Goal: Task Accomplishment & Management: Use online tool/utility

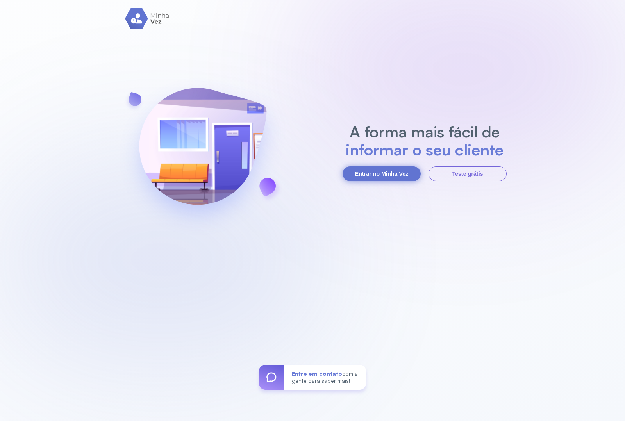
click at [373, 175] on button "Entrar no Minha Vez" at bounding box center [382, 173] width 78 height 15
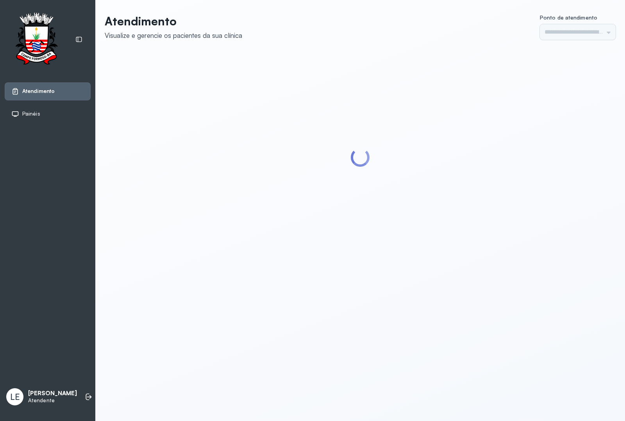
type input "*********"
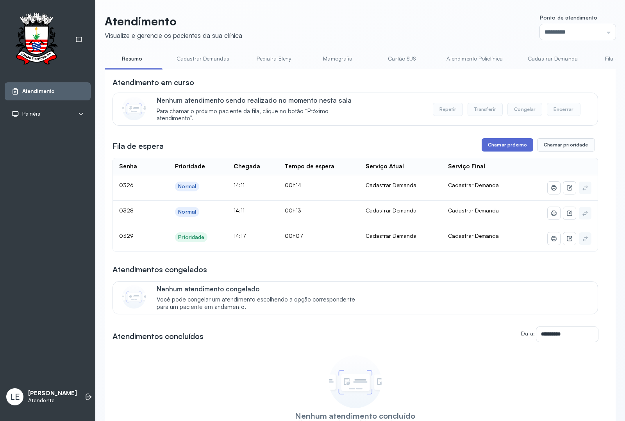
click at [504, 148] on button "Chamar próximo" at bounding box center [508, 144] width 52 height 13
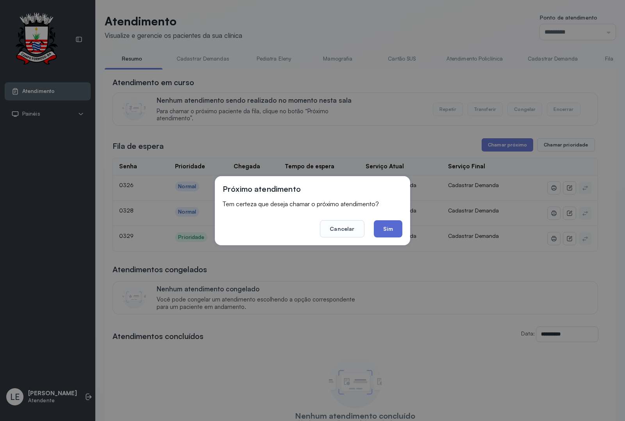
click at [399, 225] on button "Sim" at bounding box center [388, 228] width 29 height 17
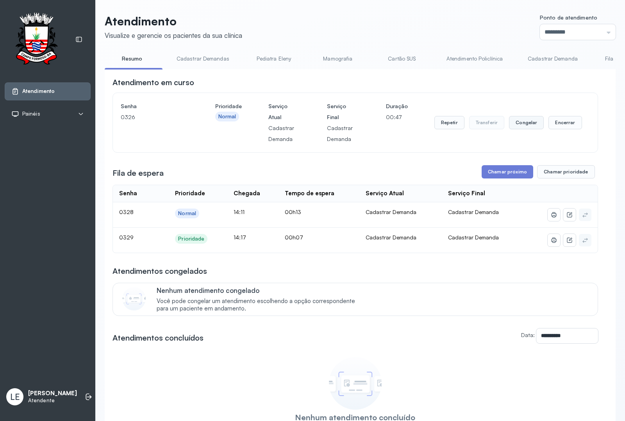
click at [529, 124] on button "Congelar" at bounding box center [526, 122] width 35 height 13
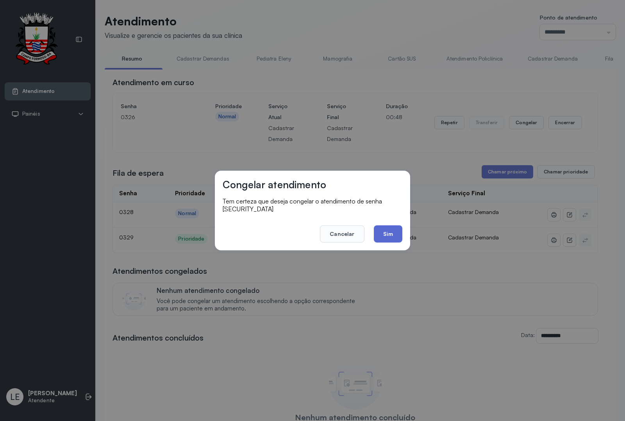
click at [394, 232] on button "Sim" at bounding box center [388, 233] width 29 height 17
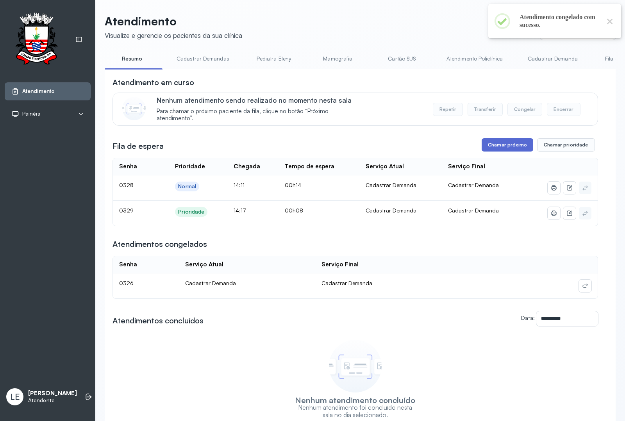
click at [514, 145] on button "Chamar próximo" at bounding box center [508, 144] width 52 height 13
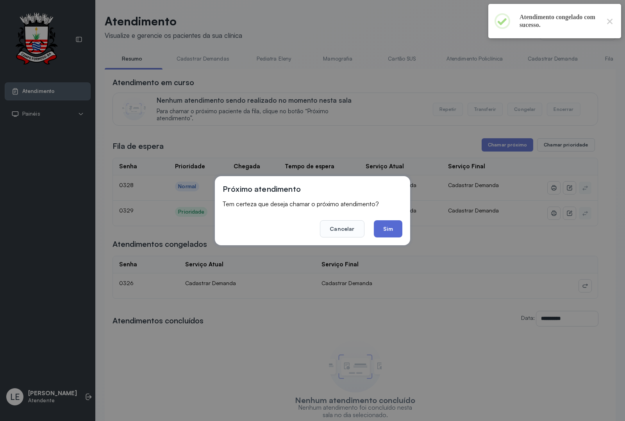
click at [387, 227] on button "Sim" at bounding box center [388, 228] width 29 height 17
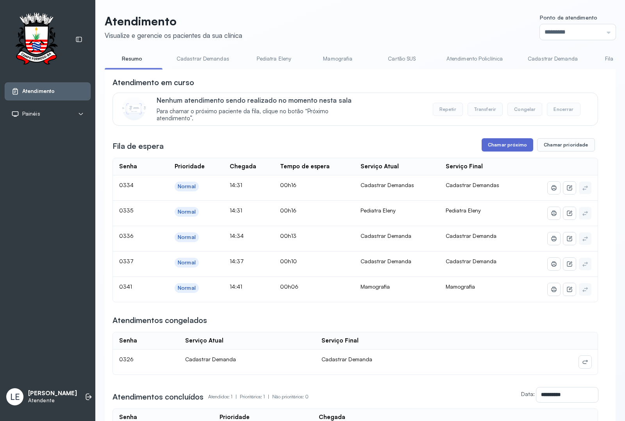
click at [514, 147] on button "Chamar próximo" at bounding box center [508, 144] width 52 height 13
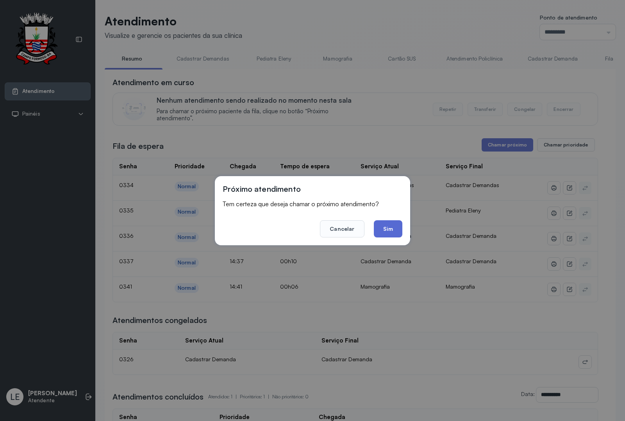
click at [394, 226] on button "Sim" at bounding box center [388, 228] width 29 height 17
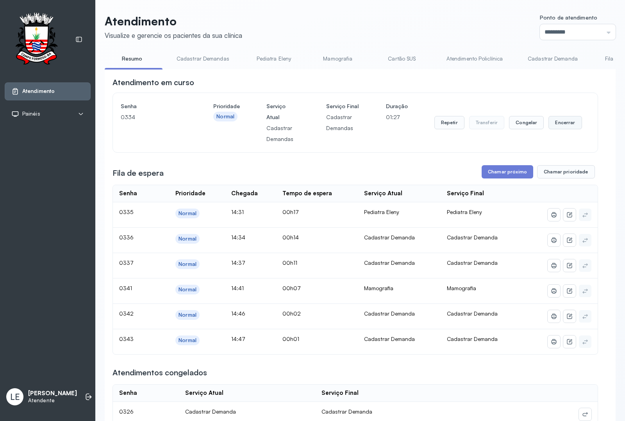
click at [558, 125] on button "Encerrar" at bounding box center [564, 122] width 33 height 13
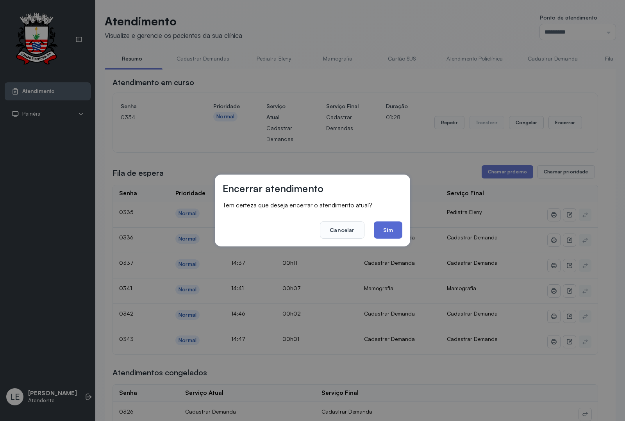
click at [397, 231] on button "Sim" at bounding box center [388, 229] width 29 height 17
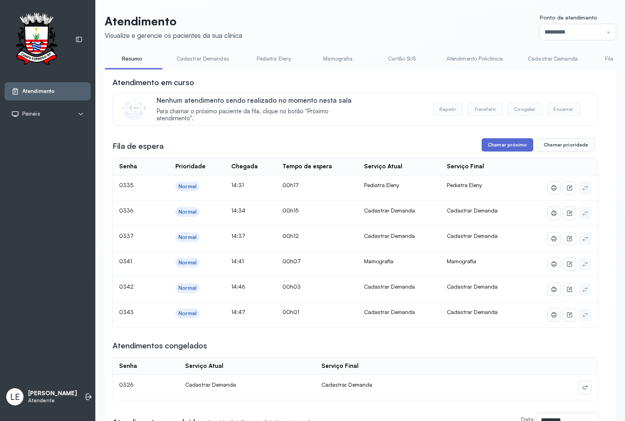
click at [500, 150] on button "Chamar próximo" at bounding box center [508, 144] width 52 height 13
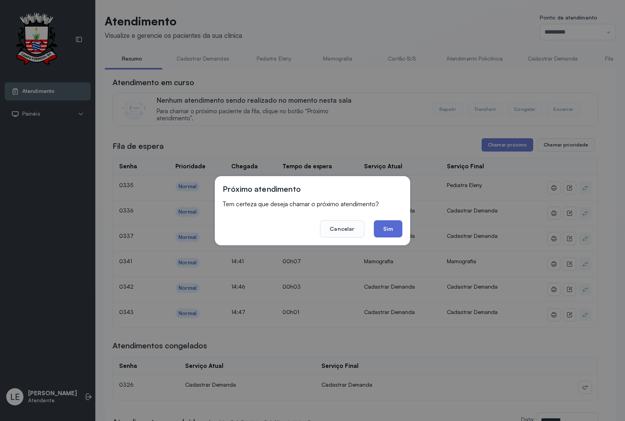
click at [389, 228] on button "Sim" at bounding box center [388, 228] width 29 height 17
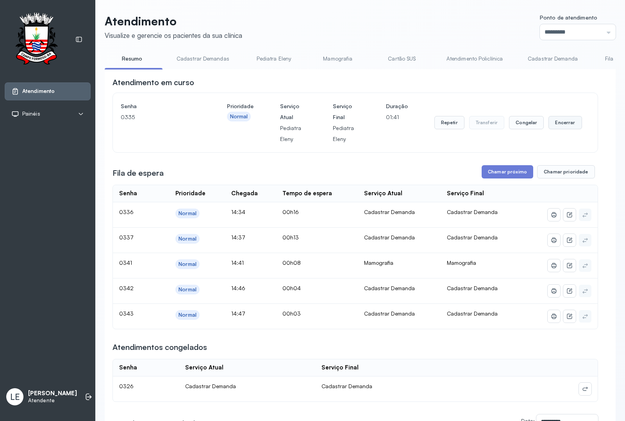
click at [560, 120] on button "Encerrar" at bounding box center [564, 122] width 33 height 13
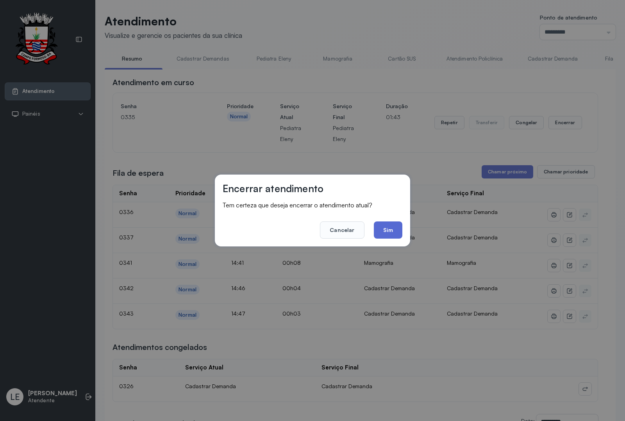
click at [391, 232] on button "Sim" at bounding box center [388, 229] width 29 height 17
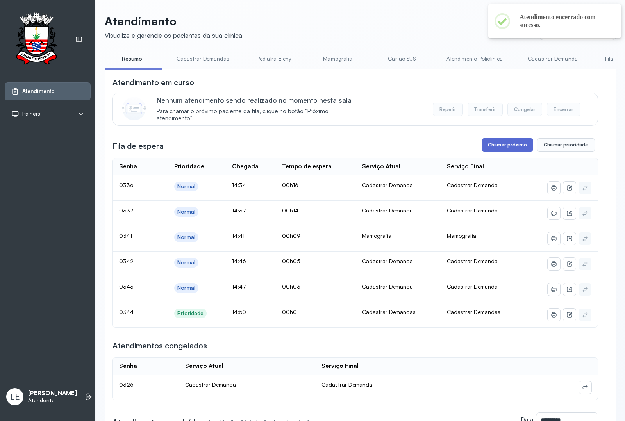
click at [510, 150] on button "Chamar próximo" at bounding box center [508, 144] width 52 height 13
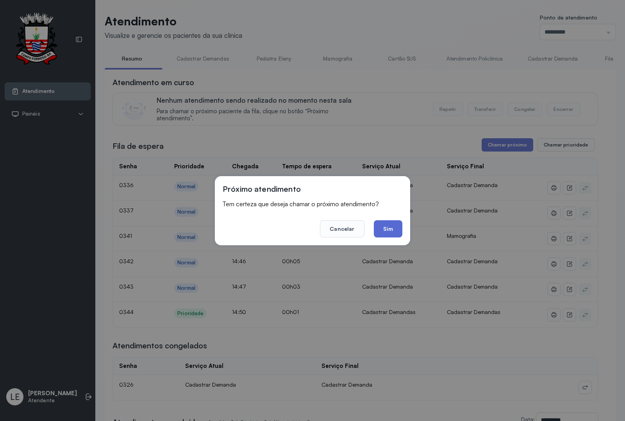
click at [386, 231] on button "Sim" at bounding box center [388, 228] width 29 height 17
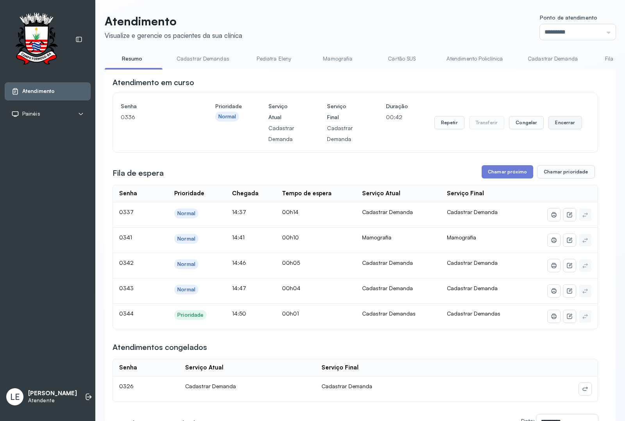
click at [559, 122] on button "Encerrar" at bounding box center [564, 122] width 33 height 13
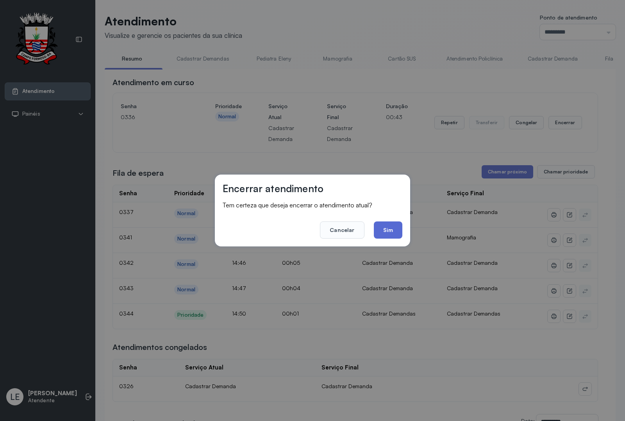
click at [383, 231] on button "Sim" at bounding box center [388, 229] width 29 height 17
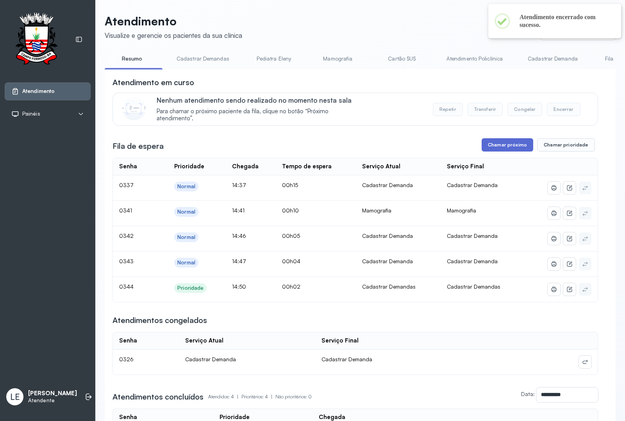
click at [507, 151] on button "Chamar próximo" at bounding box center [508, 144] width 52 height 13
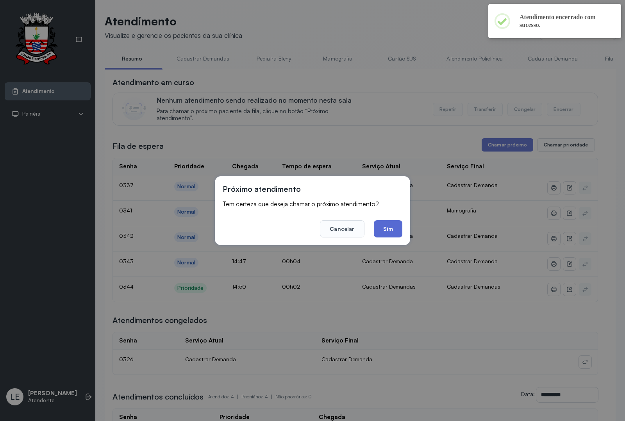
click at [392, 223] on button "Sim" at bounding box center [388, 228] width 29 height 17
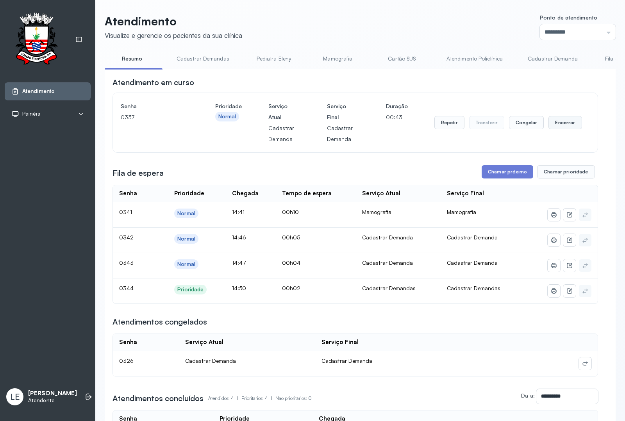
click at [553, 121] on button "Encerrar" at bounding box center [564, 122] width 33 height 13
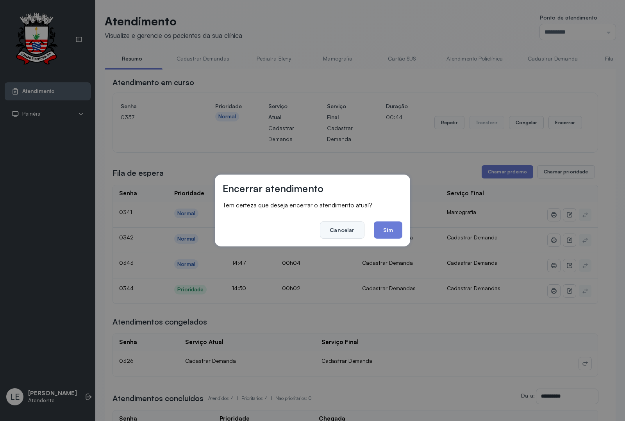
click at [346, 219] on footer "Cancelar Sim" at bounding box center [313, 225] width 180 height 28
click at [342, 225] on button "Cancelar" at bounding box center [342, 229] width 44 height 17
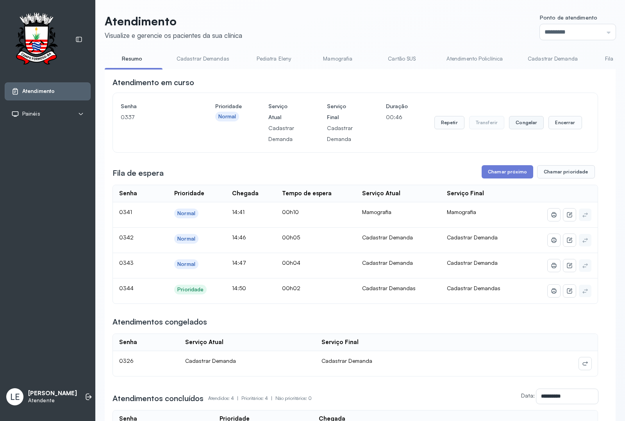
click at [516, 124] on button "Congelar" at bounding box center [526, 122] width 35 height 13
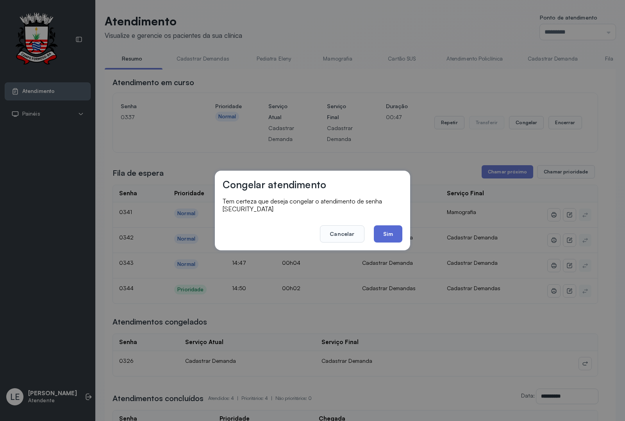
click at [396, 230] on button "Sim" at bounding box center [388, 233] width 29 height 17
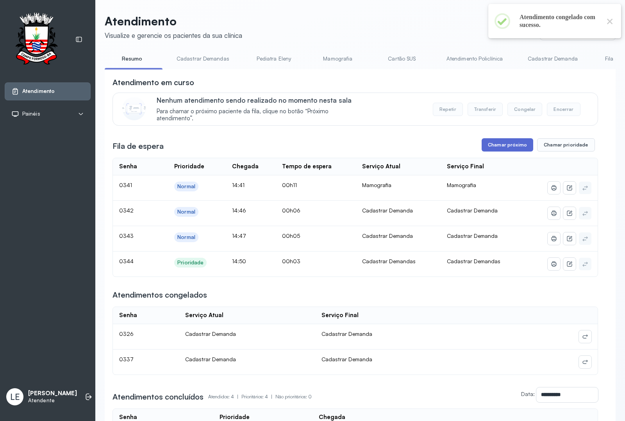
click at [494, 150] on button "Chamar próximo" at bounding box center [508, 144] width 52 height 13
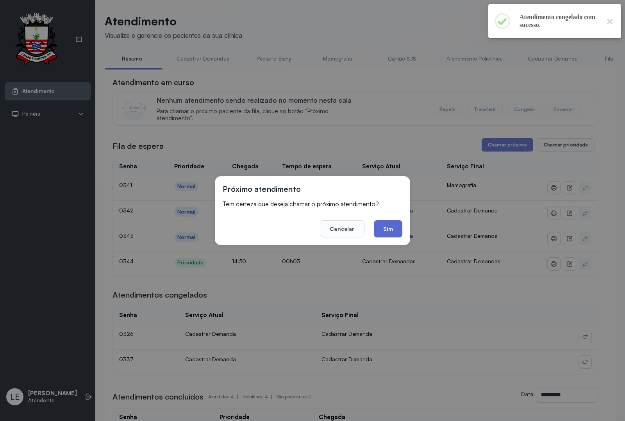
click at [393, 225] on button "Sim" at bounding box center [388, 228] width 29 height 17
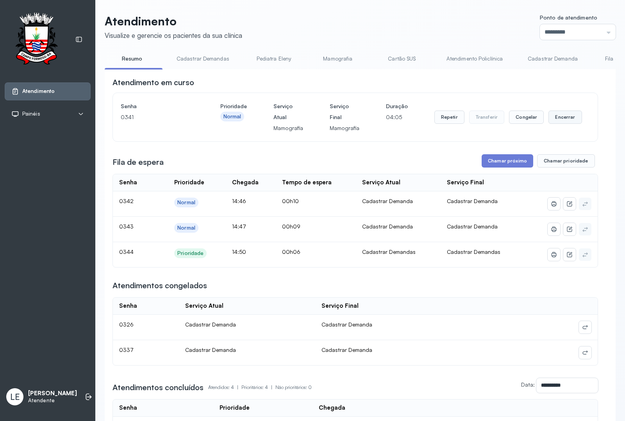
click at [559, 121] on button "Encerrar" at bounding box center [564, 117] width 33 height 13
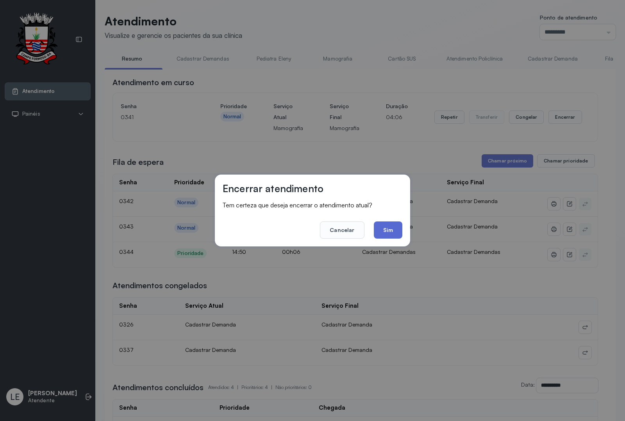
click at [393, 225] on button "Sim" at bounding box center [388, 229] width 29 height 17
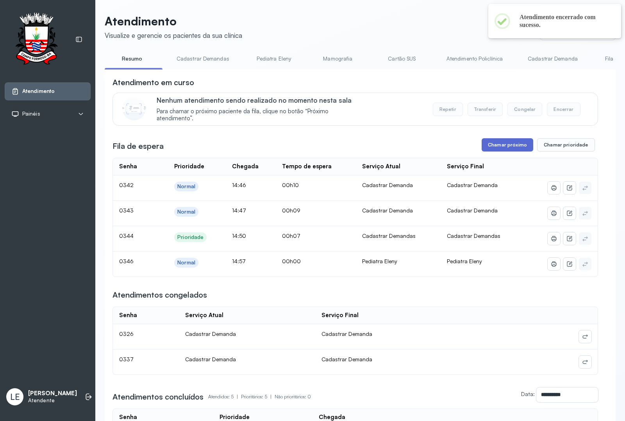
click at [517, 148] on button "Chamar próximo" at bounding box center [508, 144] width 52 height 13
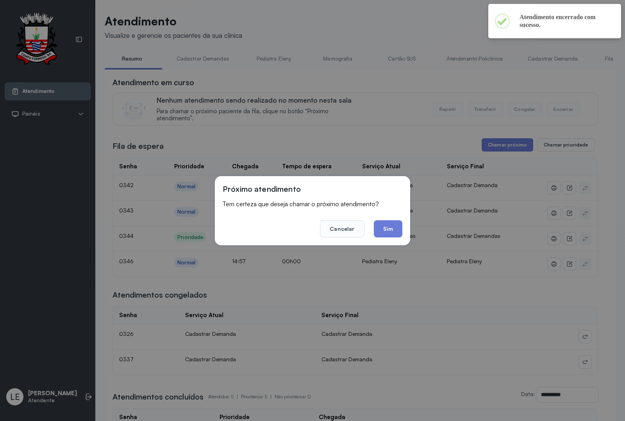
click at [385, 227] on button "Sim" at bounding box center [388, 228] width 29 height 17
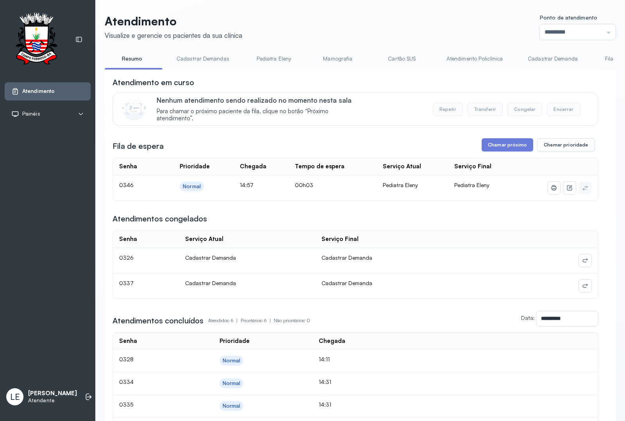
click at [506, 155] on div "**********" at bounding box center [354, 281] width 485 height 408
click at [508, 149] on button "Chamar próximo" at bounding box center [508, 144] width 52 height 13
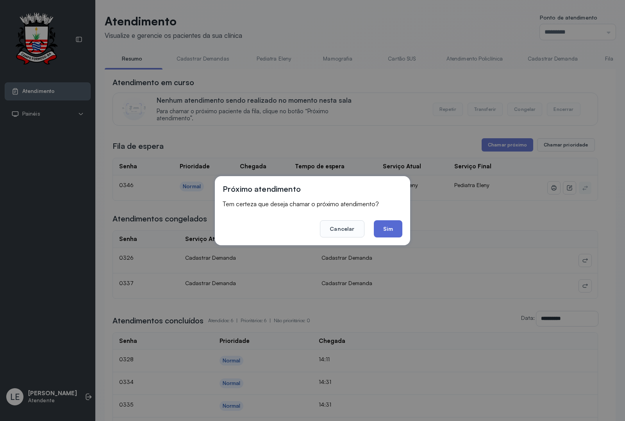
click at [398, 227] on button "Sim" at bounding box center [388, 228] width 29 height 17
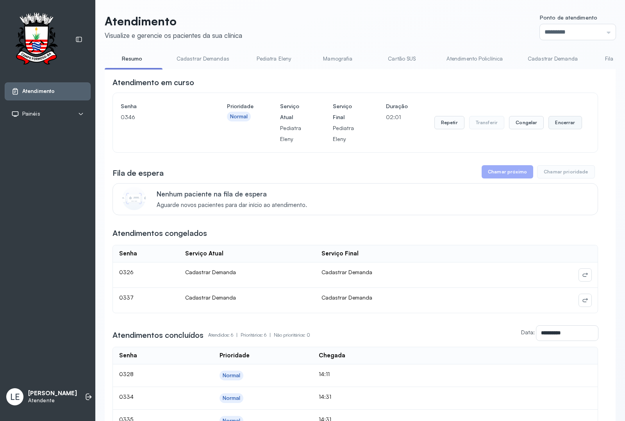
click at [559, 125] on button "Encerrar" at bounding box center [564, 122] width 33 height 13
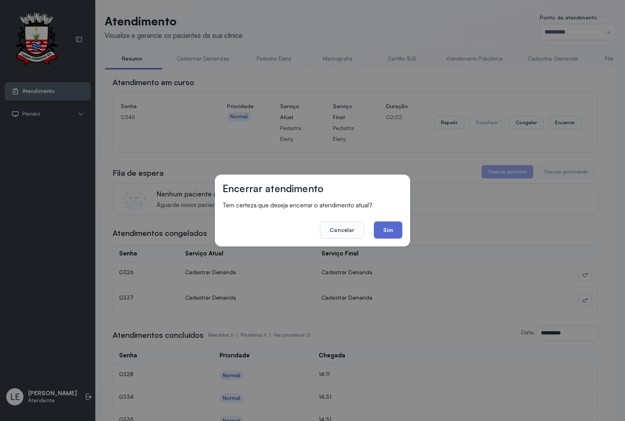
click at [397, 230] on button "Sim" at bounding box center [388, 229] width 29 height 17
